Goal: Information Seeking & Learning: Learn about a topic

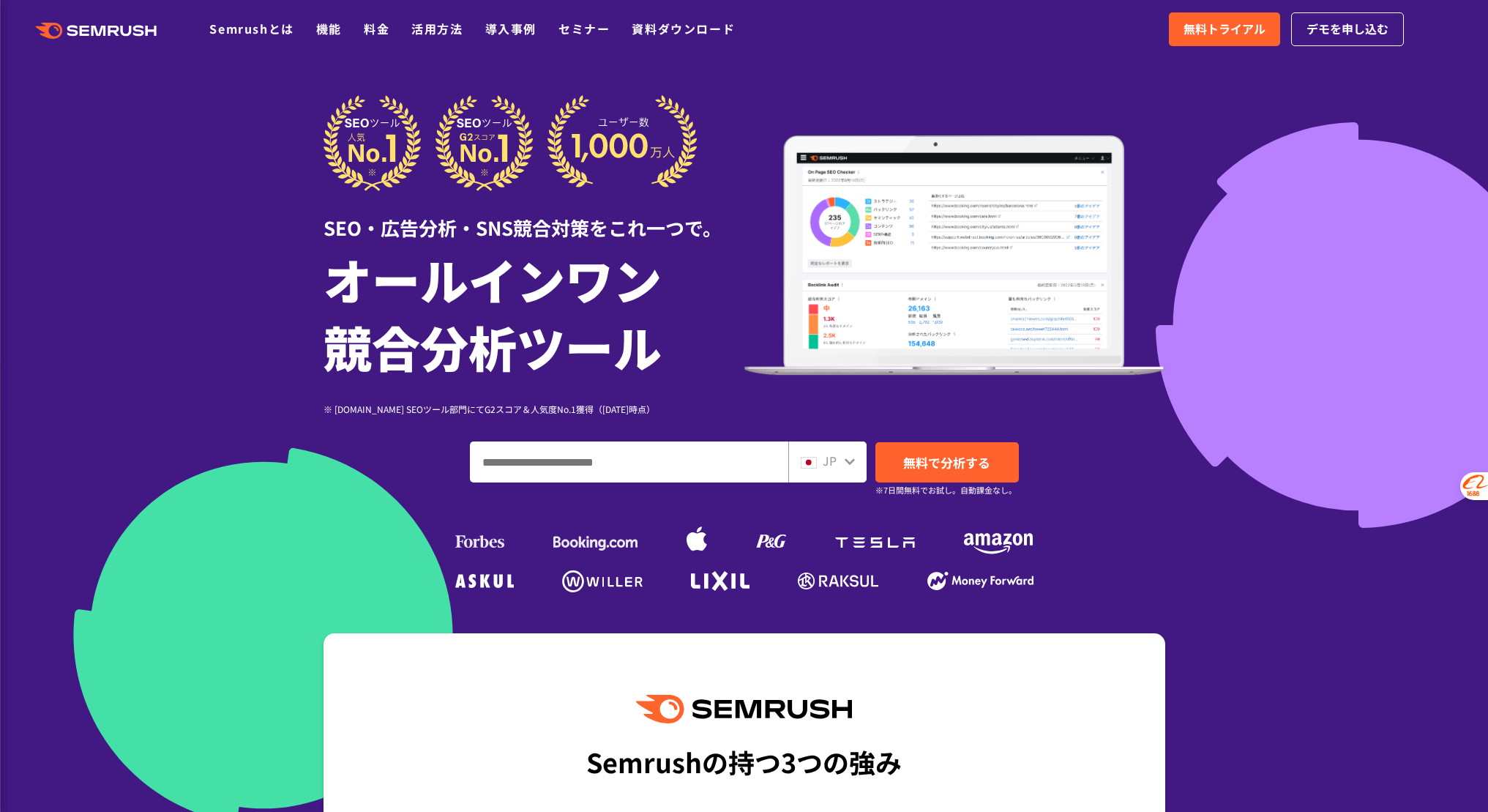
click at [1150, 139] on div "SEO・広告分析・SNS競合対策をこれ一つで。 オールインワン 競合分析ツール ※ [DOMAIN_NAME] SEOツール部門にてG2スコア＆人気度No.1…" at bounding box center [744, 255] width 842 height 321
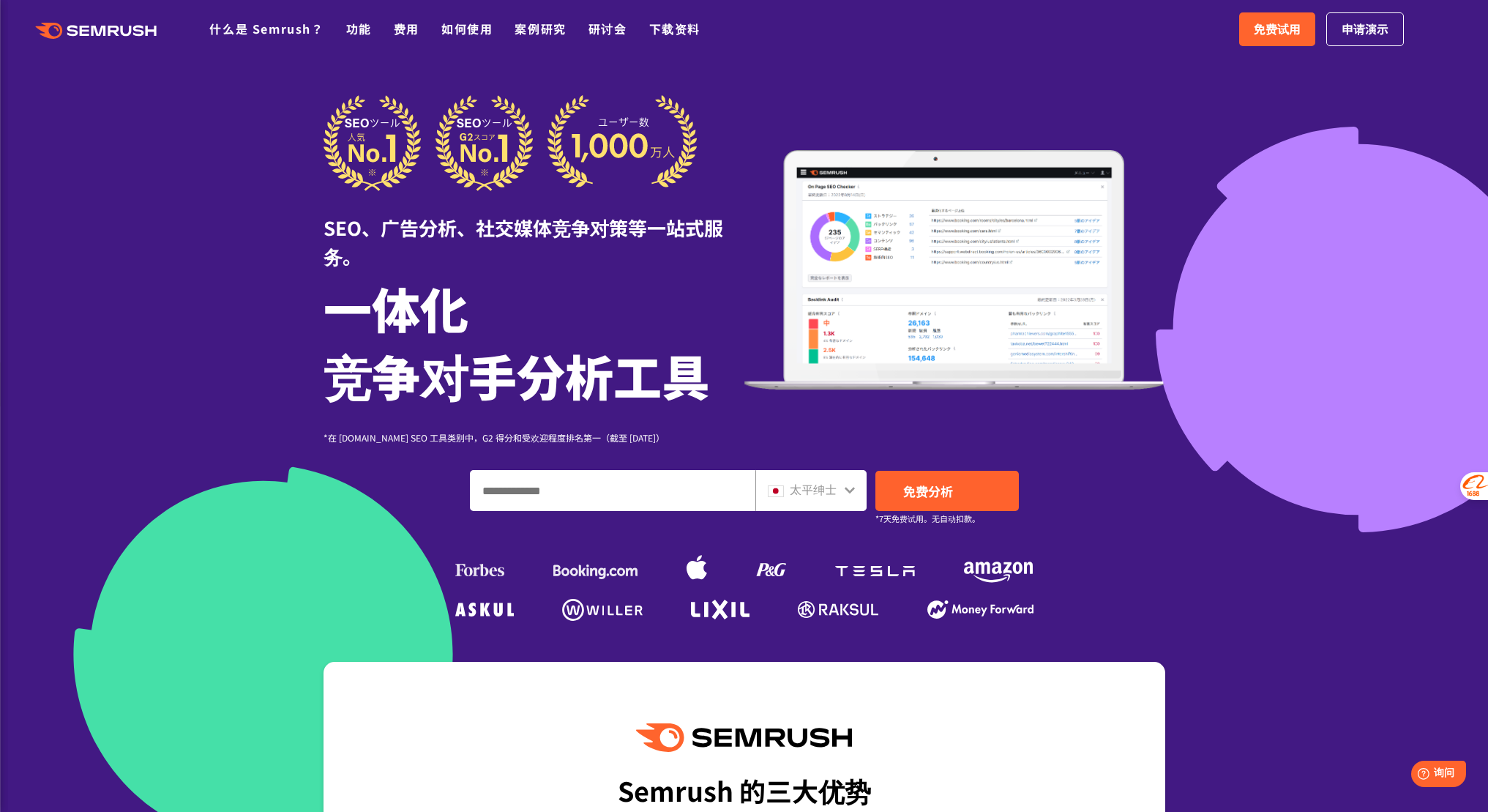
click at [633, 510] on input "输入域名、关键字或 URL" at bounding box center [613, 490] width 284 height 40
click at [850, 496] on icon at bounding box center [849, 490] width 12 height 12
click at [852, 496] on icon at bounding box center [849, 490] width 12 height 12
click at [847, 496] on icon at bounding box center [849, 490] width 12 height 12
click at [851, 496] on icon at bounding box center [849, 490] width 12 height 12
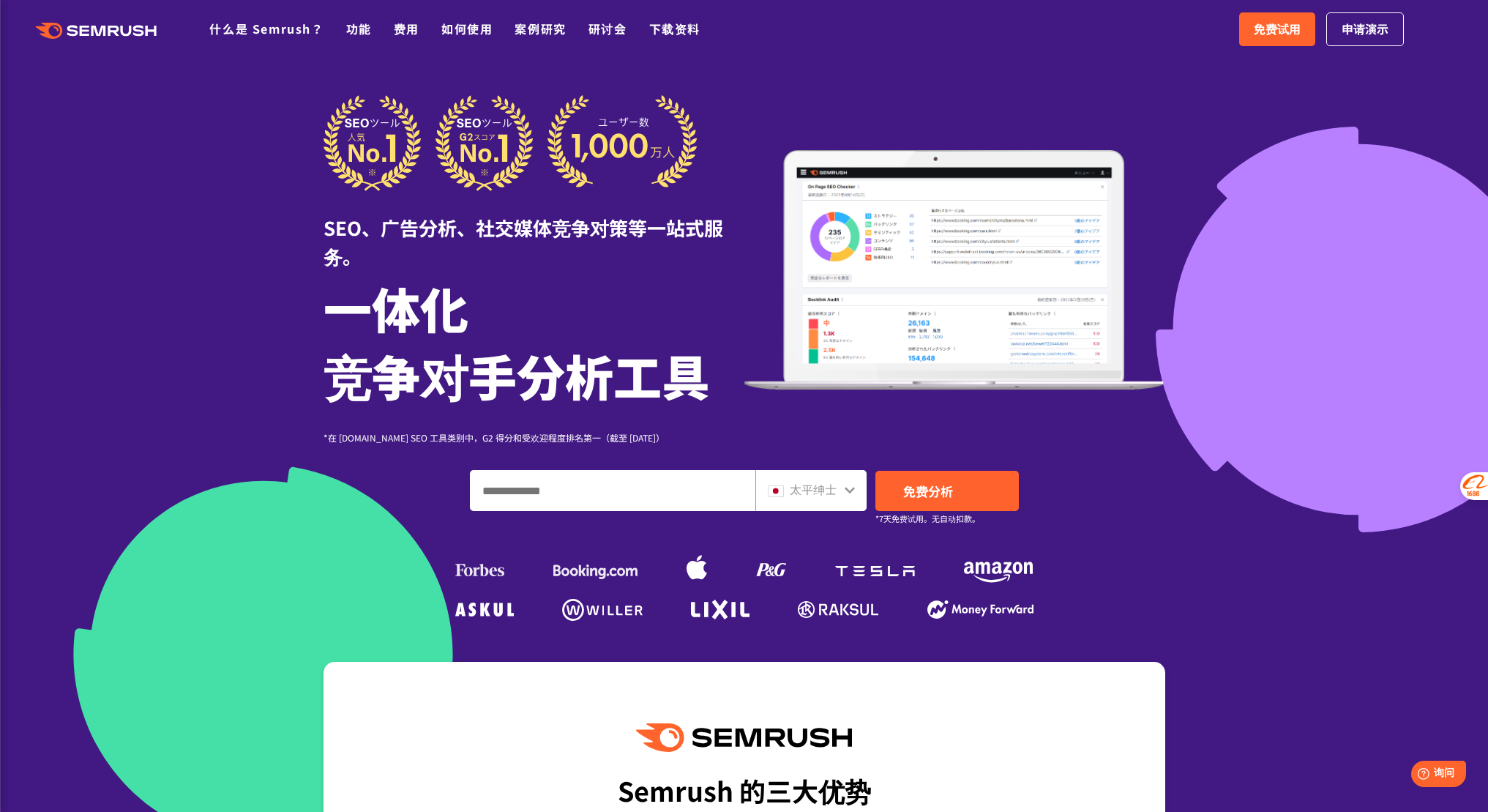
click at [650, 510] on input "输入域名、关键字或 URL" at bounding box center [613, 490] width 284 height 40
type input "****"
click at [941, 511] on link "免费分析" at bounding box center [948, 490] width 144 height 40
